Goal: Task Accomplishment & Management: Use online tool/utility

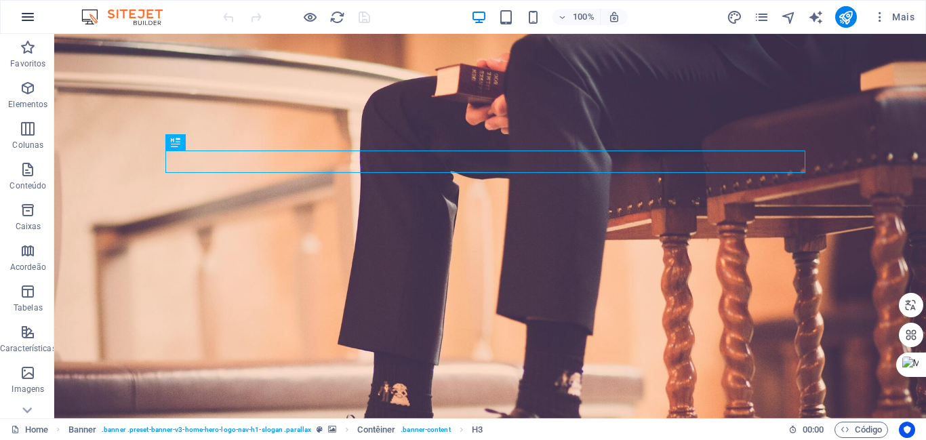
click at [30, 20] on icon "button" at bounding box center [28, 17] width 16 height 16
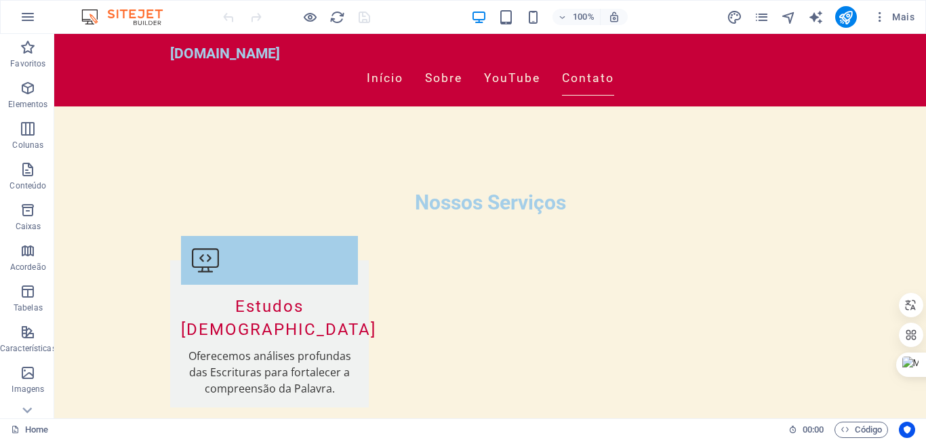
scroll to position [1915, 0]
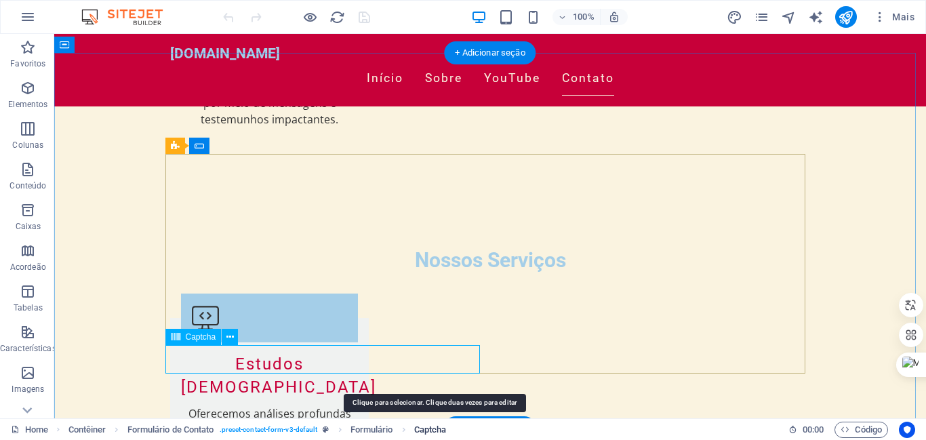
click at [426, 428] on span "Captcha" at bounding box center [430, 429] width 33 height 16
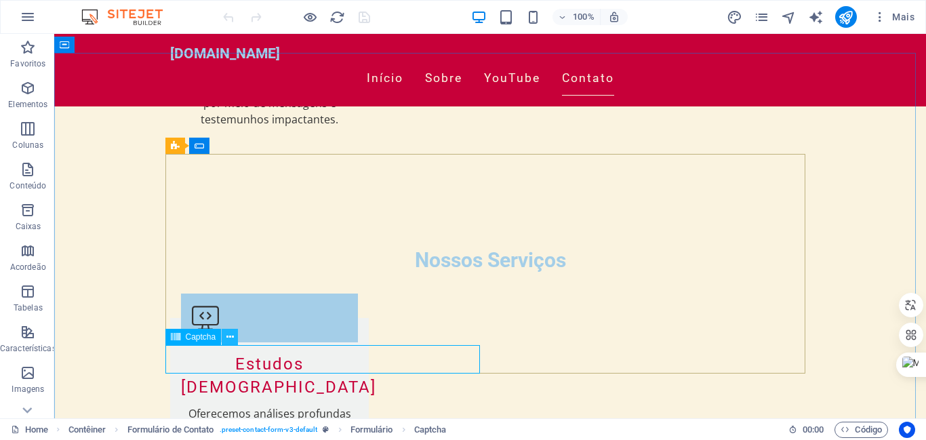
click at [230, 339] on icon at bounding box center [229, 337] width 7 height 14
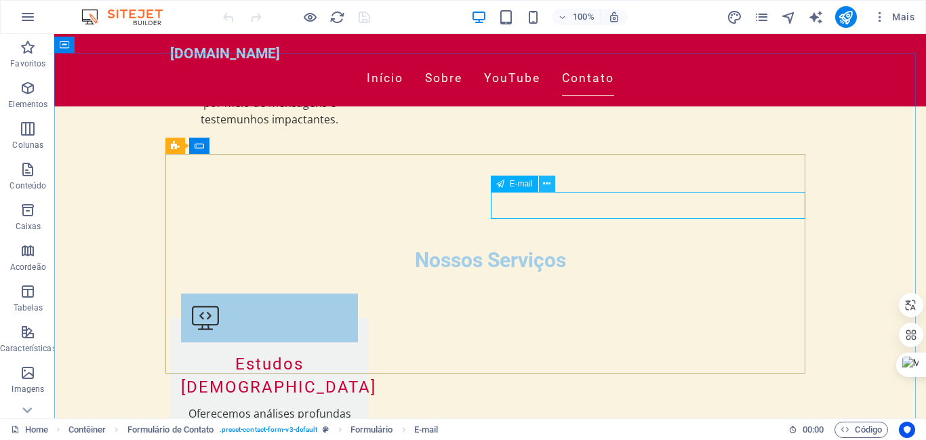
click at [544, 185] on icon at bounding box center [546, 184] width 7 height 14
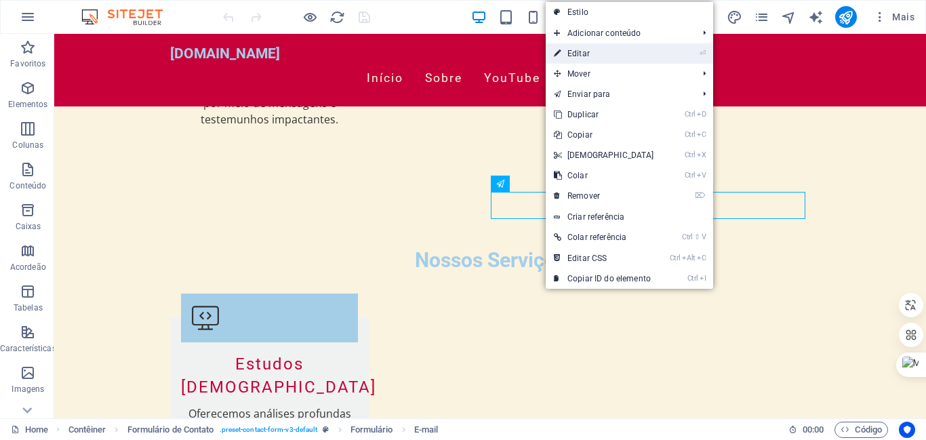
click at [583, 54] on link "⏎ Editar" at bounding box center [603, 53] width 117 height 20
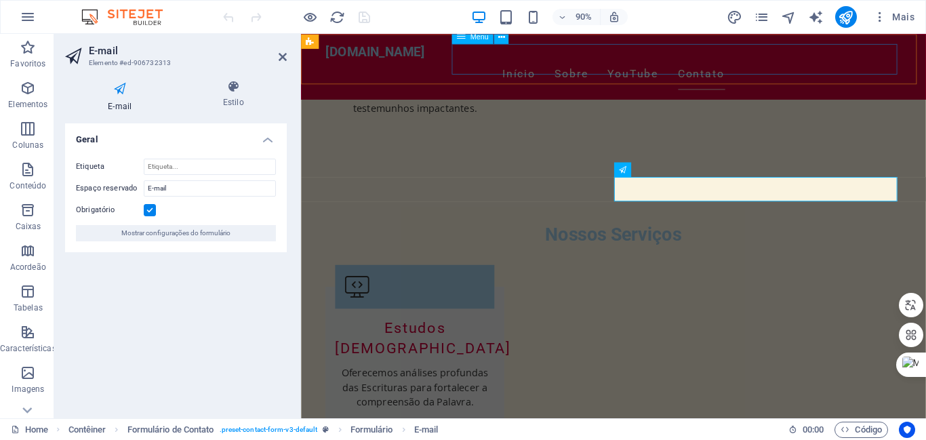
scroll to position [1879, 0]
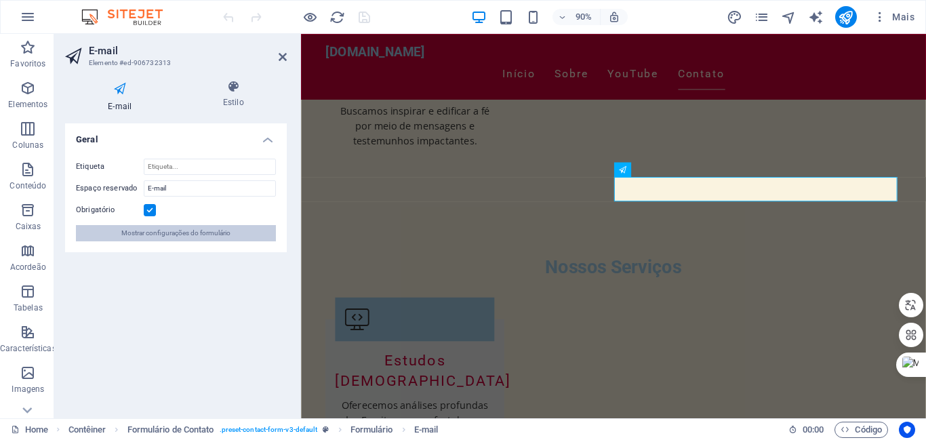
click at [222, 236] on span "Mostrar configurações do formulário" at bounding box center [175, 233] width 109 height 16
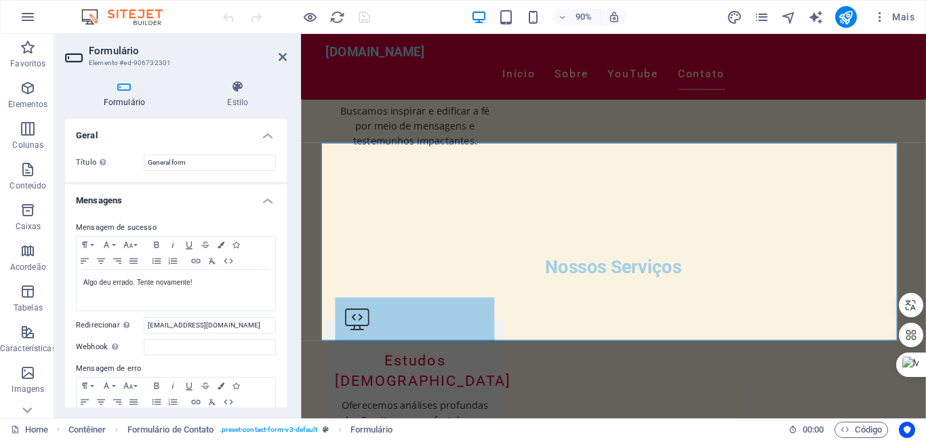
drag, startPoint x: 283, startPoint y: 221, endPoint x: 287, endPoint y: 237, distance: 16.8
click at [287, 237] on div "Formulário Estilo Geral Título Defina um nome para o formulário. General form M…" at bounding box center [175, 243] width 243 height 349
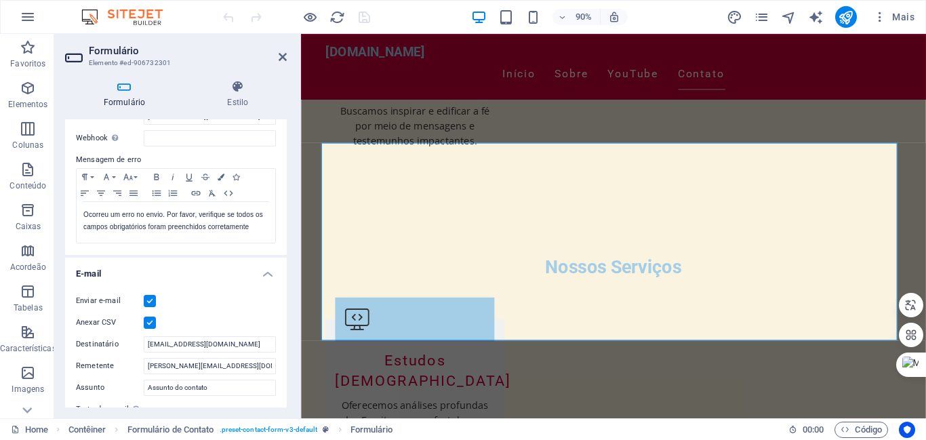
scroll to position [225, 0]
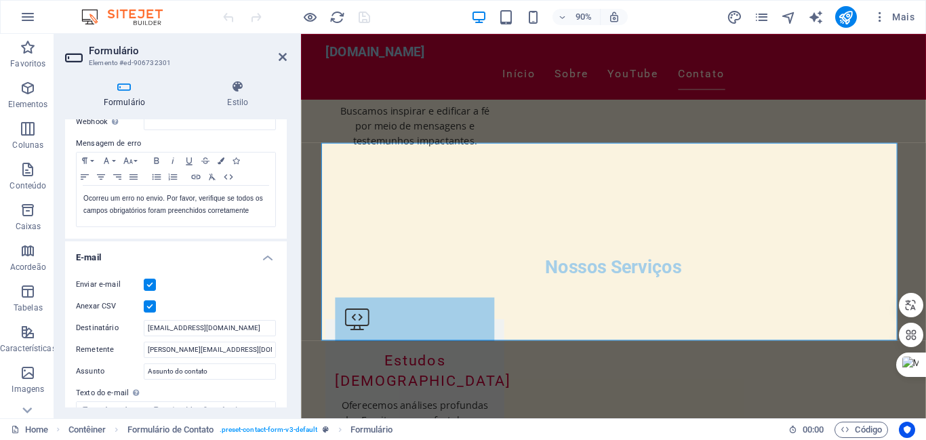
click at [151, 308] on label at bounding box center [150, 306] width 12 height 12
click at [0, 0] on input "Anexar CSV" at bounding box center [0, 0] width 0 height 0
click at [272, 329] on input "[EMAIL_ADDRESS][DOMAIN_NAME]" at bounding box center [210, 328] width 132 height 16
click at [195, 327] on input "[EMAIL_ADDRESS][DOMAIN_NAME]" at bounding box center [210, 328] width 132 height 16
type input "[PERSON_NAME][EMAIL_ADDRESS][DOMAIN_NAME]"
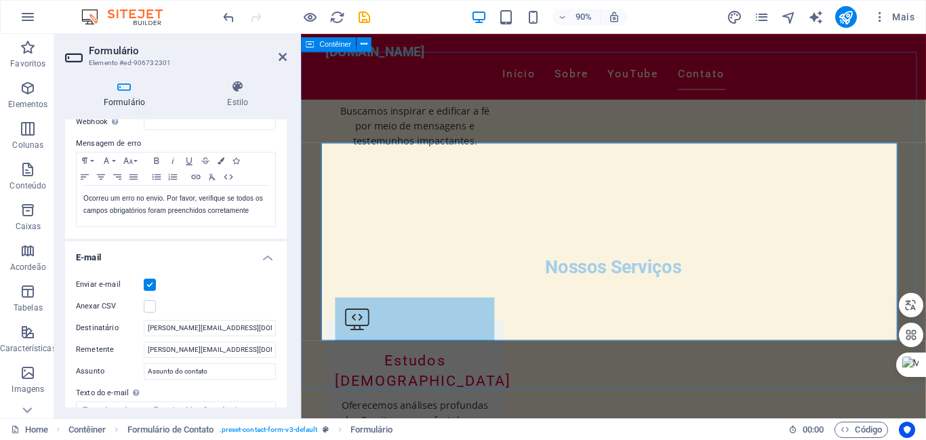
drag, startPoint x: 587, startPoint y: 319, endPoint x: 304, endPoint y: 341, distance: 284.7
drag, startPoint x: 283, startPoint y: 304, endPoint x: 283, endPoint y: 326, distance: 21.7
click at [282, 329] on div "Enviar e-mail Anexar CSV Destinatário [PERSON_NAME][EMAIL_ADDRESS][DOMAIN_NAME]…" at bounding box center [176, 382] width 222 height 232
drag, startPoint x: 283, startPoint y: 295, endPoint x: 287, endPoint y: 320, distance: 25.4
click at [287, 320] on div "Formulário Estilo Geral Título Defina um nome para o formulário. General form M…" at bounding box center [175, 243] width 243 height 349
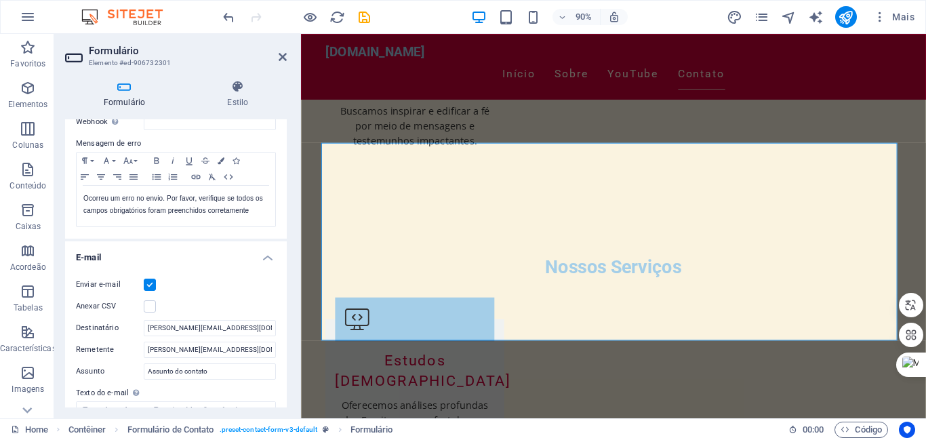
click at [157, 394] on label "Texto do e-mail Defina o texto a ser enviado se as entradas do formulário devem…" at bounding box center [176, 393] width 200 height 16
click at [102, 394] on label "Texto do e-mail Defina o texto a ser enviado se as entradas do formulário devem…" at bounding box center [176, 393] width 200 height 16
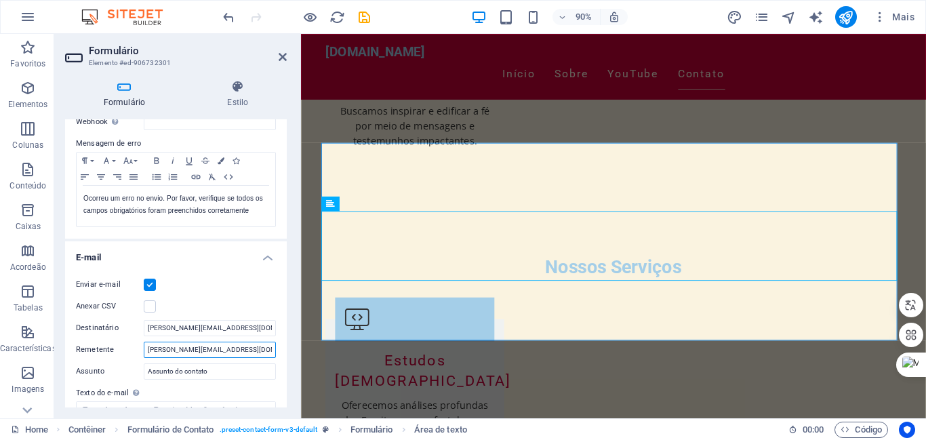
click at [165, 353] on input "[PERSON_NAME][EMAIL_ADDRESS][DOMAIN_NAME]" at bounding box center [210, 349] width 132 height 16
click at [85, 395] on label "Texto do e-mail Defina o texto a ser enviado se as entradas do formulário devem…" at bounding box center [176, 393] width 200 height 16
drag, startPoint x: 283, startPoint y: 303, endPoint x: 285, endPoint y: 316, distance: 13.0
click at [285, 316] on div "Geral Título Defina um nome para o formulário. General form Mensagens Mensagem …" at bounding box center [176, 263] width 222 height 288
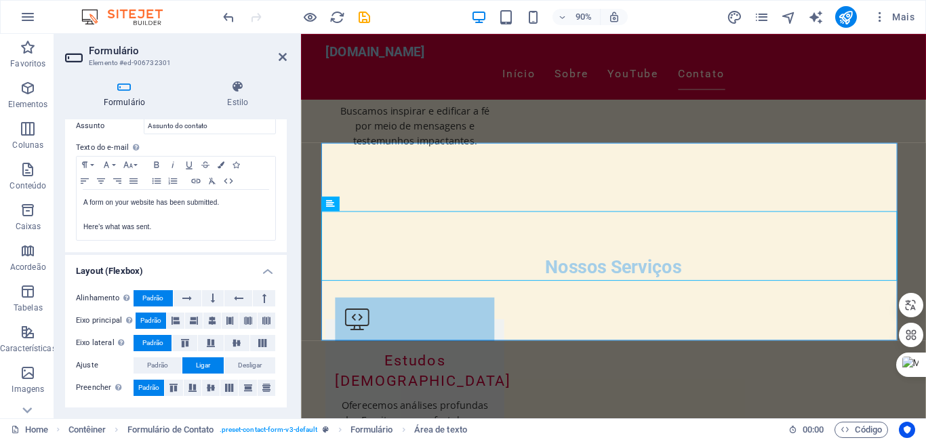
click at [150, 387] on span "Padrão" at bounding box center [148, 387] width 21 height 16
click at [176, 388] on icon at bounding box center [173, 387] width 16 height 8
click at [184, 343] on icon at bounding box center [185, 343] width 16 height 8
click at [177, 319] on icon at bounding box center [175, 320] width 8 height 16
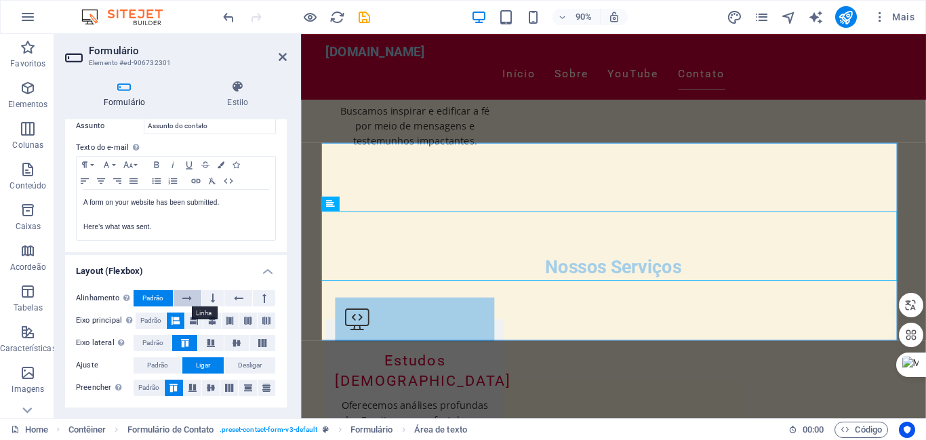
click at [187, 297] on icon at bounding box center [186, 298] width 9 height 16
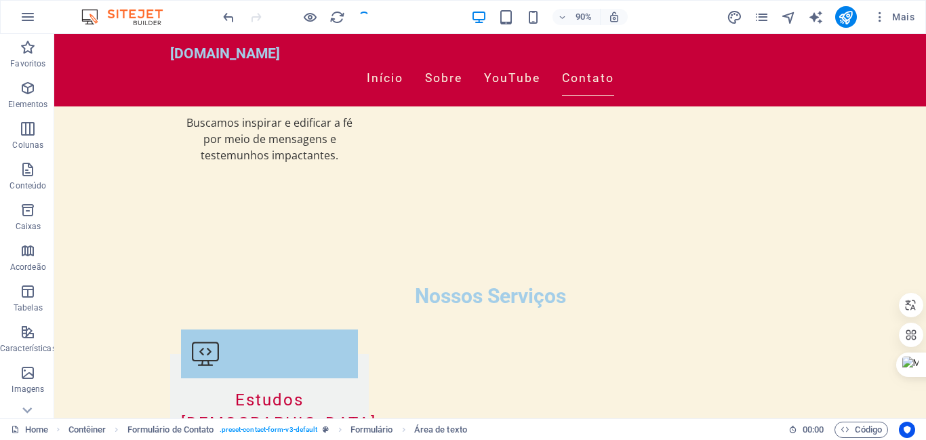
scroll to position [1915, 0]
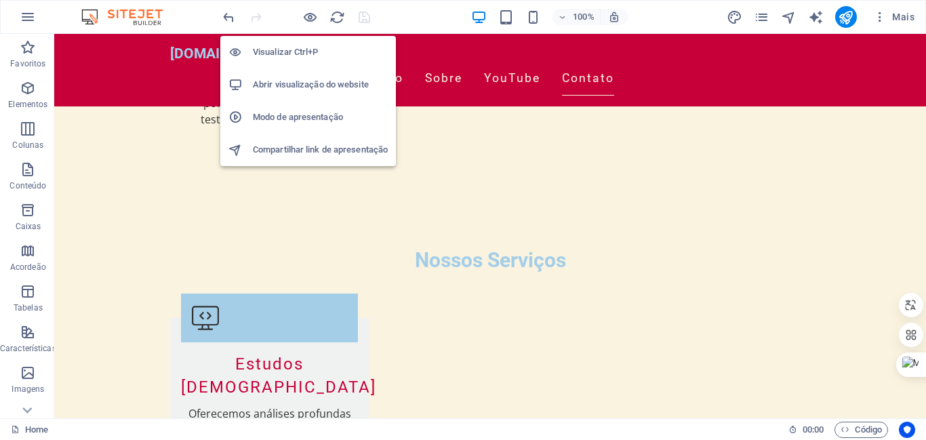
click at [304, 81] on h6 "Abrir visualização do website" at bounding box center [320, 85] width 135 height 16
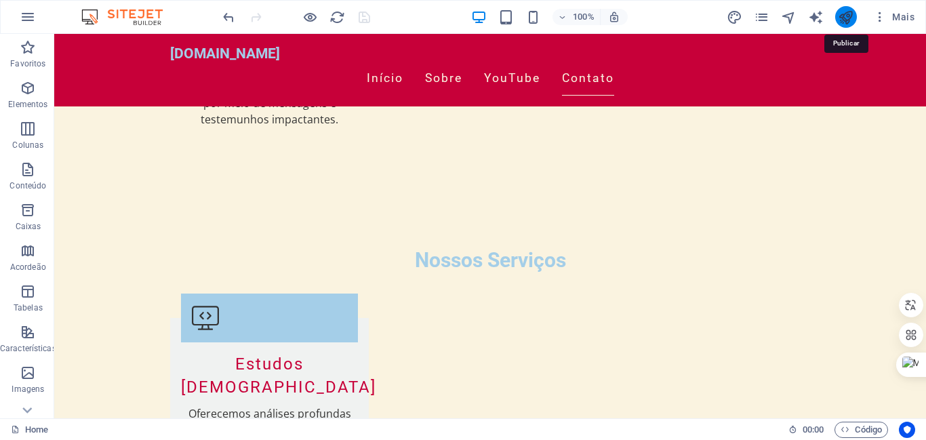
click at [0, 0] on icon "publish" at bounding box center [0, 0] width 0 height 0
